Goal: Task Accomplishment & Management: Manage account settings

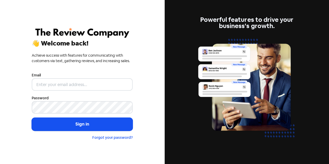
click at [67, 85] on input "email" at bounding box center [82, 84] width 101 height 13
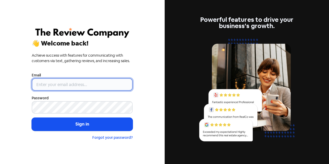
type input "[EMAIL_ADDRESS][MEDICAL_DATA][DOMAIN_NAME]"
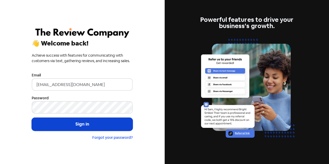
click at [81, 125] on button "Sign in" at bounding box center [82, 124] width 101 height 13
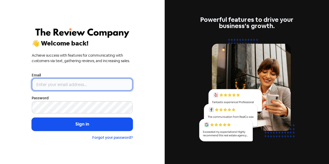
click at [53, 87] on input "email" at bounding box center [82, 84] width 101 height 13
type input "[EMAIL_ADDRESS][DOMAIN_NAME]"
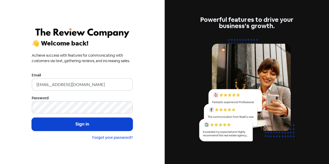
click at [73, 129] on button "Sign in" at bounding box center [82, 124] width 101 height 13
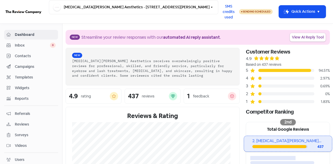
click at [23, 57] on span "Contacts" at bounding box center [35, 55] width 41 height 5
